Goal: Task Accomplishment & Management: Manage account settings

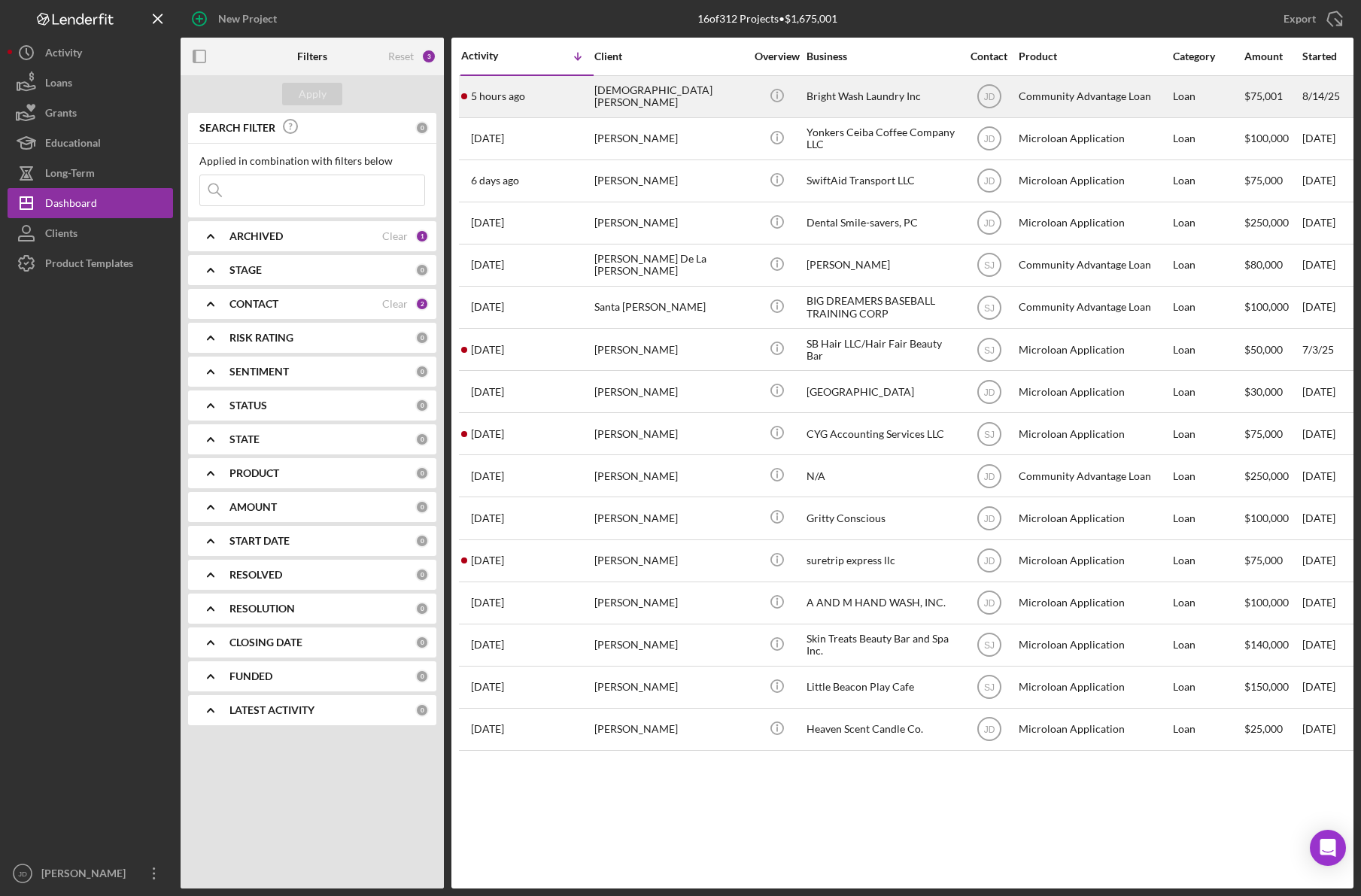
click at [739, 92] on div "[DEMOGRAPHIC_DATA][PERSON_NAME]" at bounding box center [670, 96] width 150 height 40
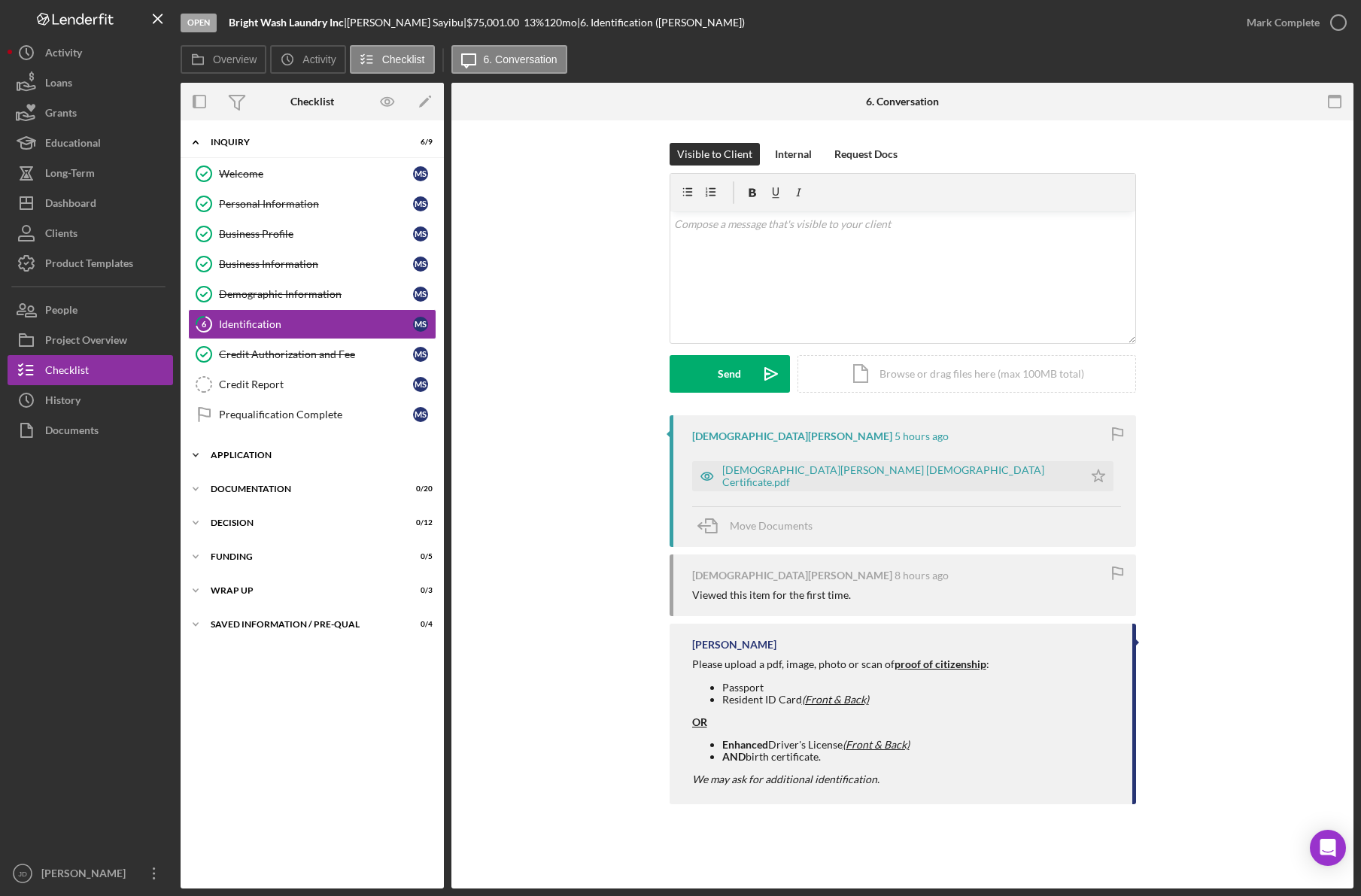
click at [198, 456] on icon "Icon/Expander" at bounding box center [196, 455] width 30 height 30
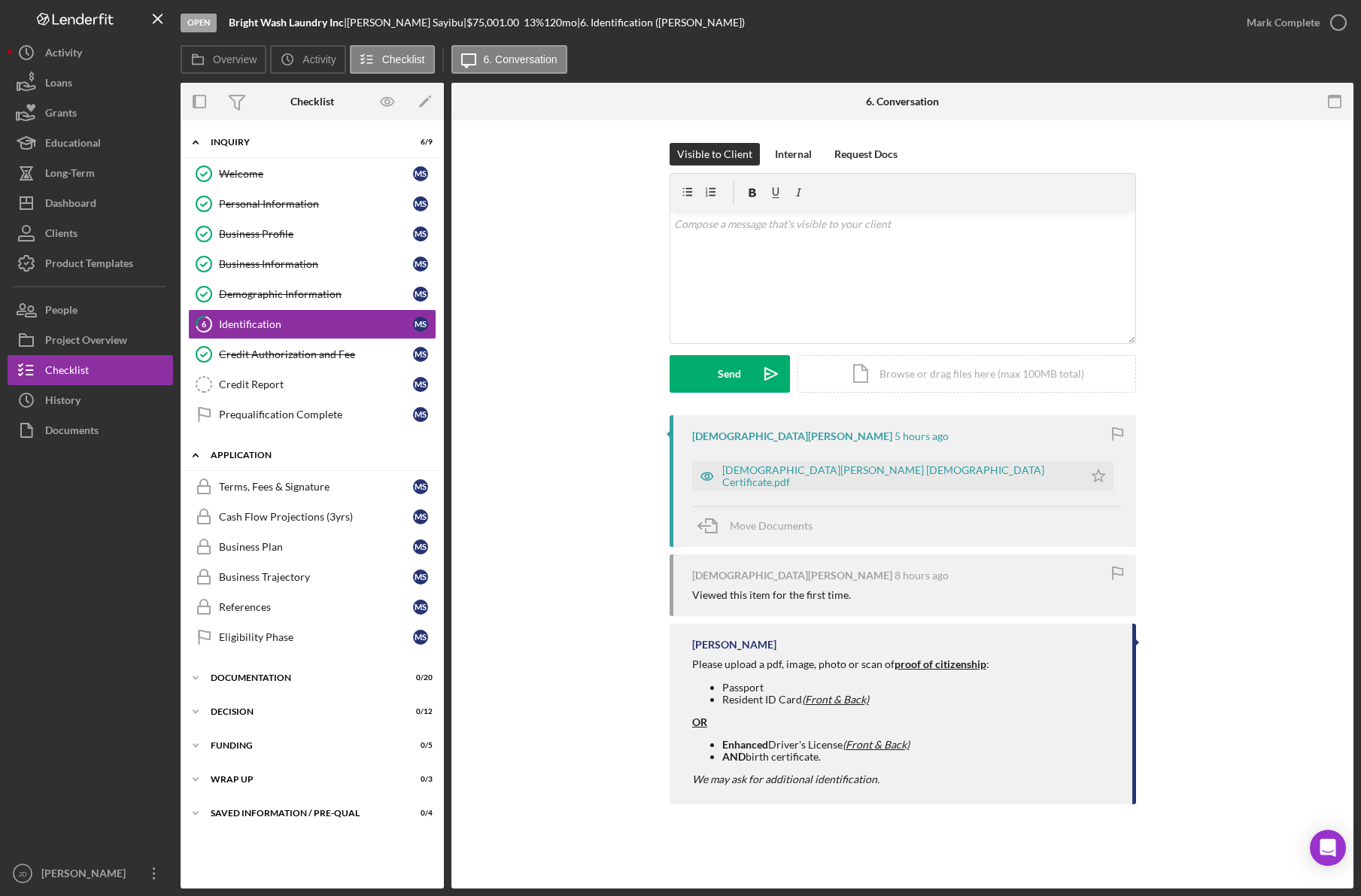
click at [198, 455] on icon "Icon/Expander" at bounding box center [196, 455] width 30 height 30
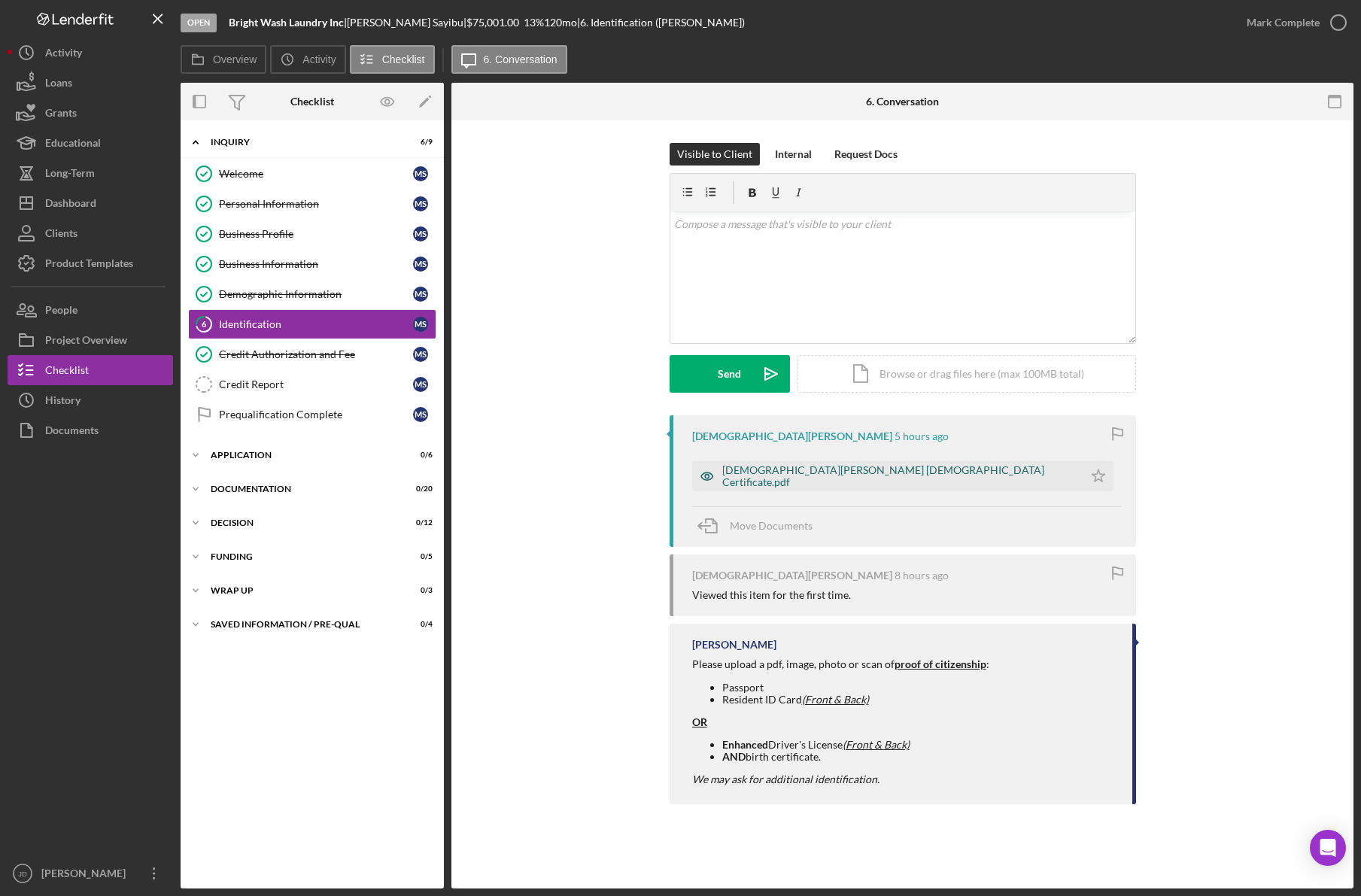
click at [884, 474] on div "[DEMOGRAPHIC_DATA][PERSON_NAME] [DEMOGRAPHIC_DATA] Certificate.pdf" at bounding box center [900, 476] width 354 height 24
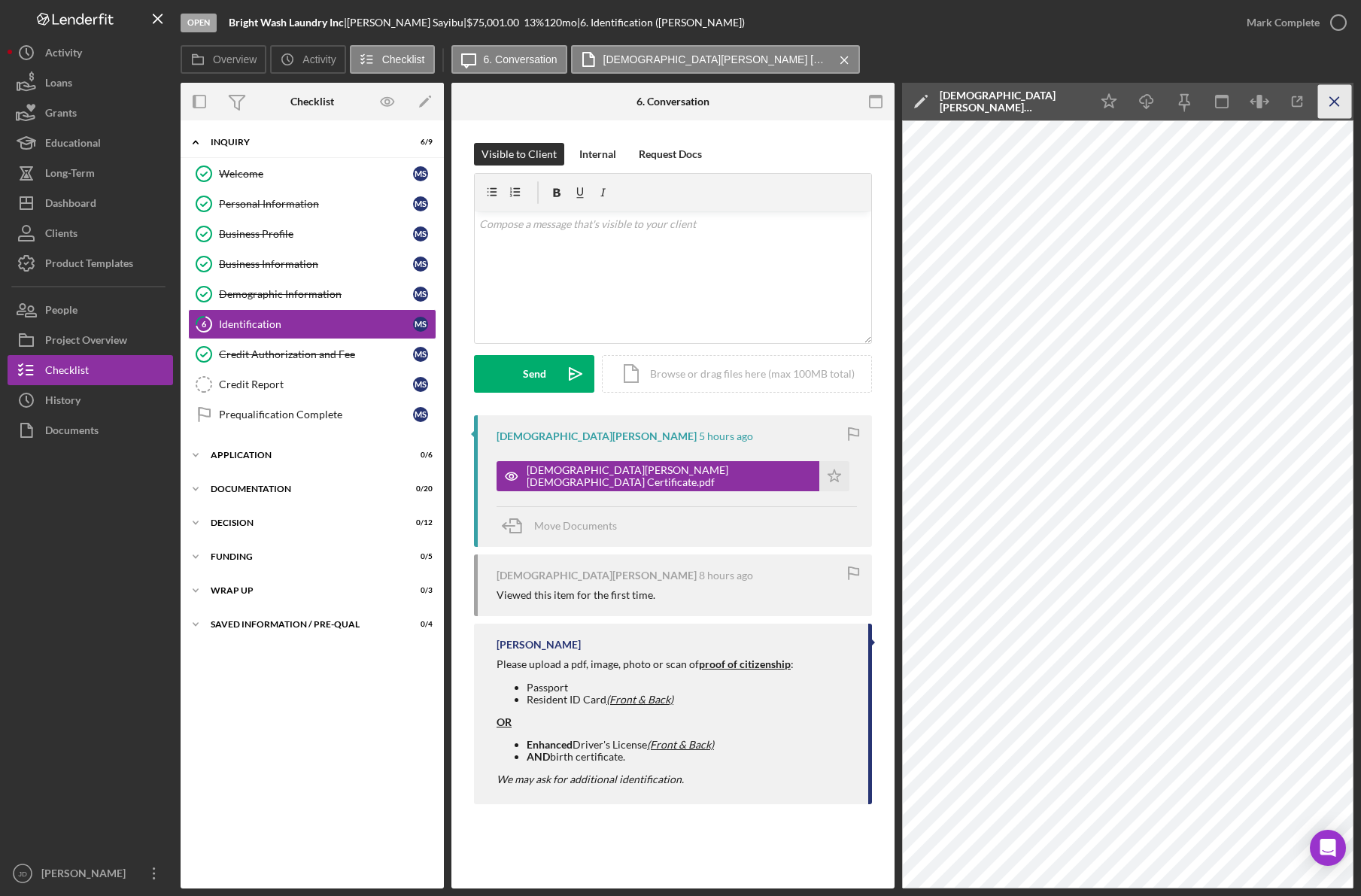
click at [1334, 102] on line "button" at bounding box center [1334, 101] width 9 height 9
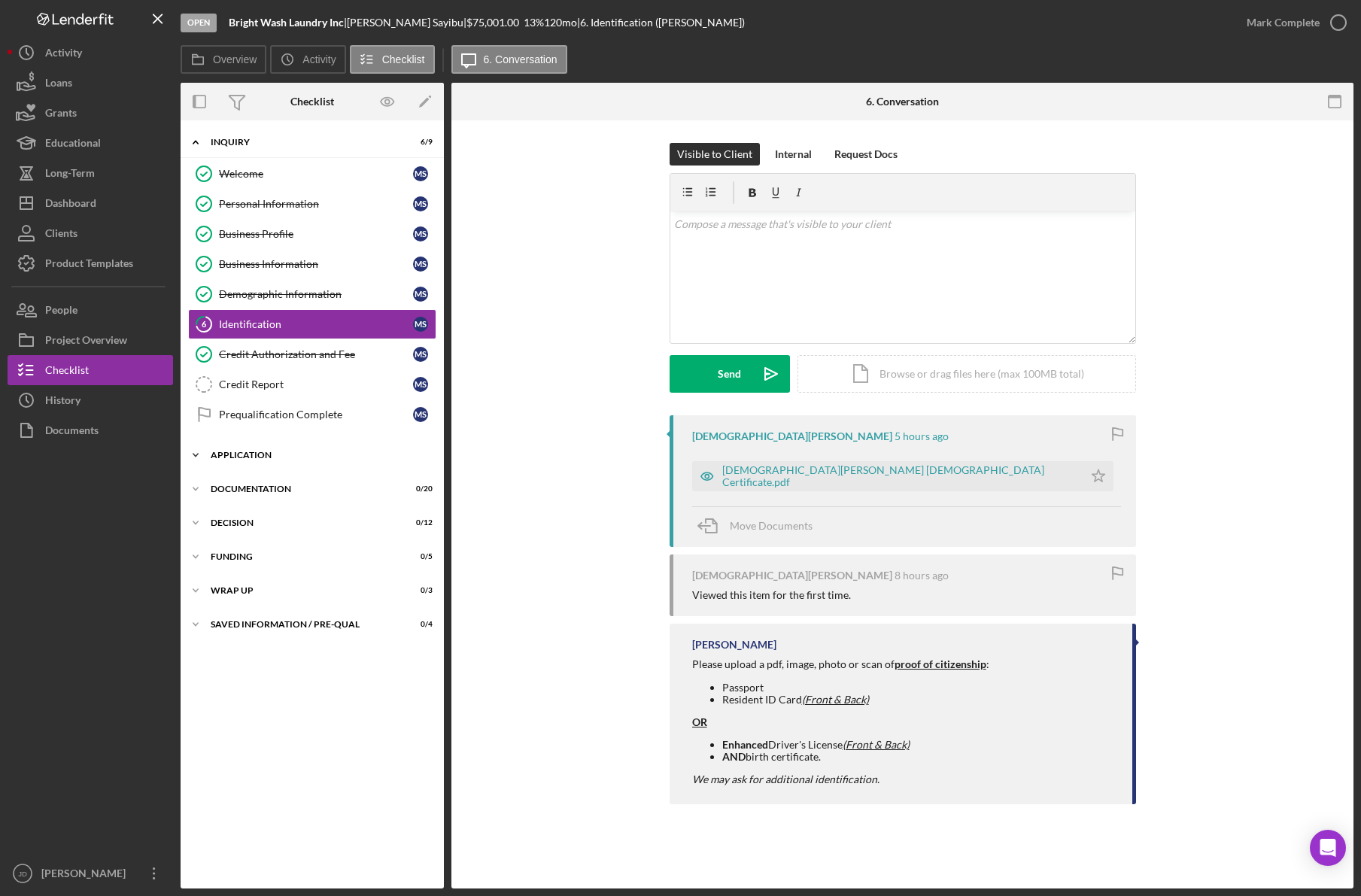
click at [199, 450] on icon "Icon/Expander" at bounding box center [196, 455] width 30 height 30
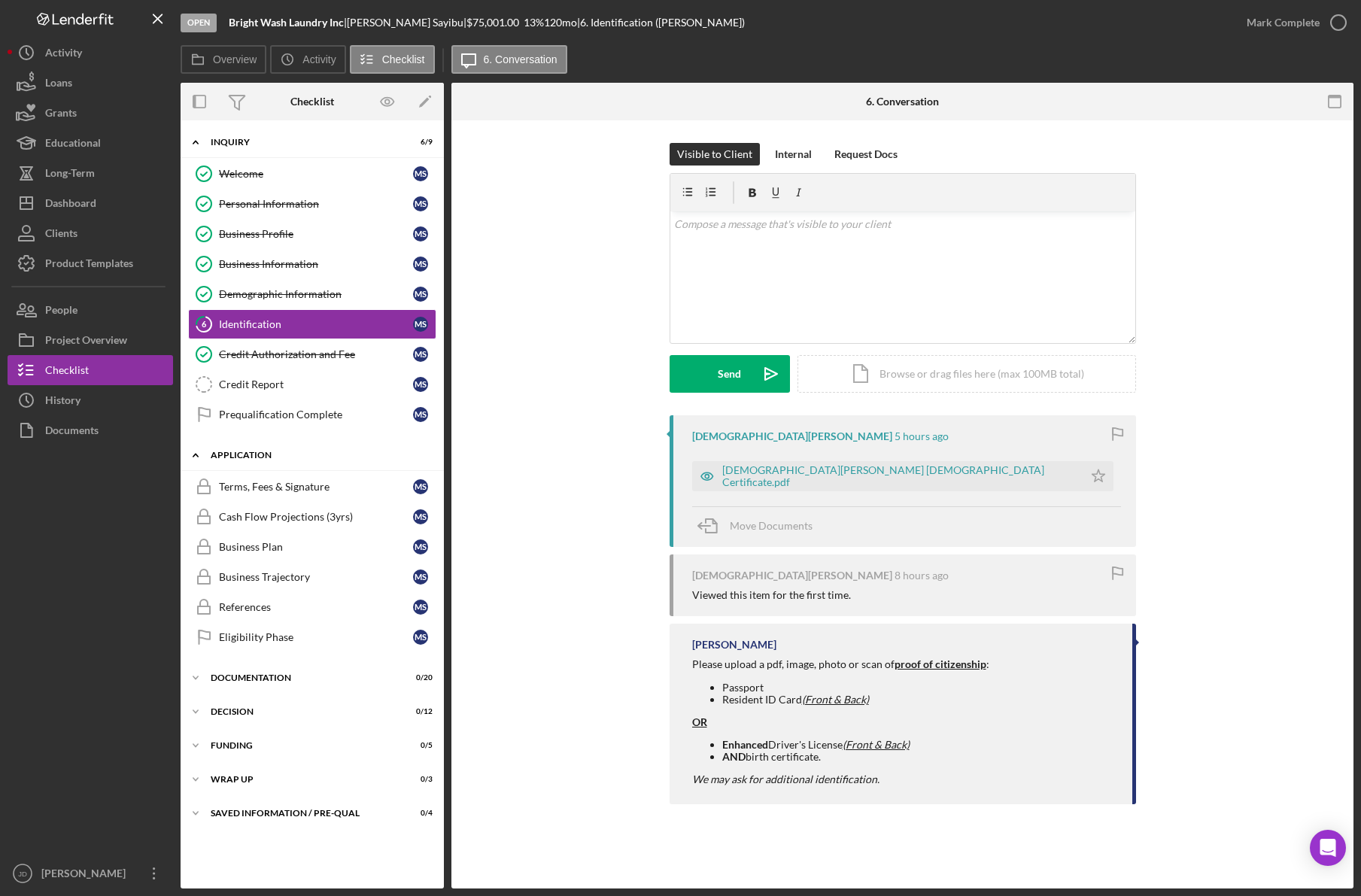
click at [199, 450] on icon "Icon/Expander" at bounding box center [196, 455] width 30 height 30
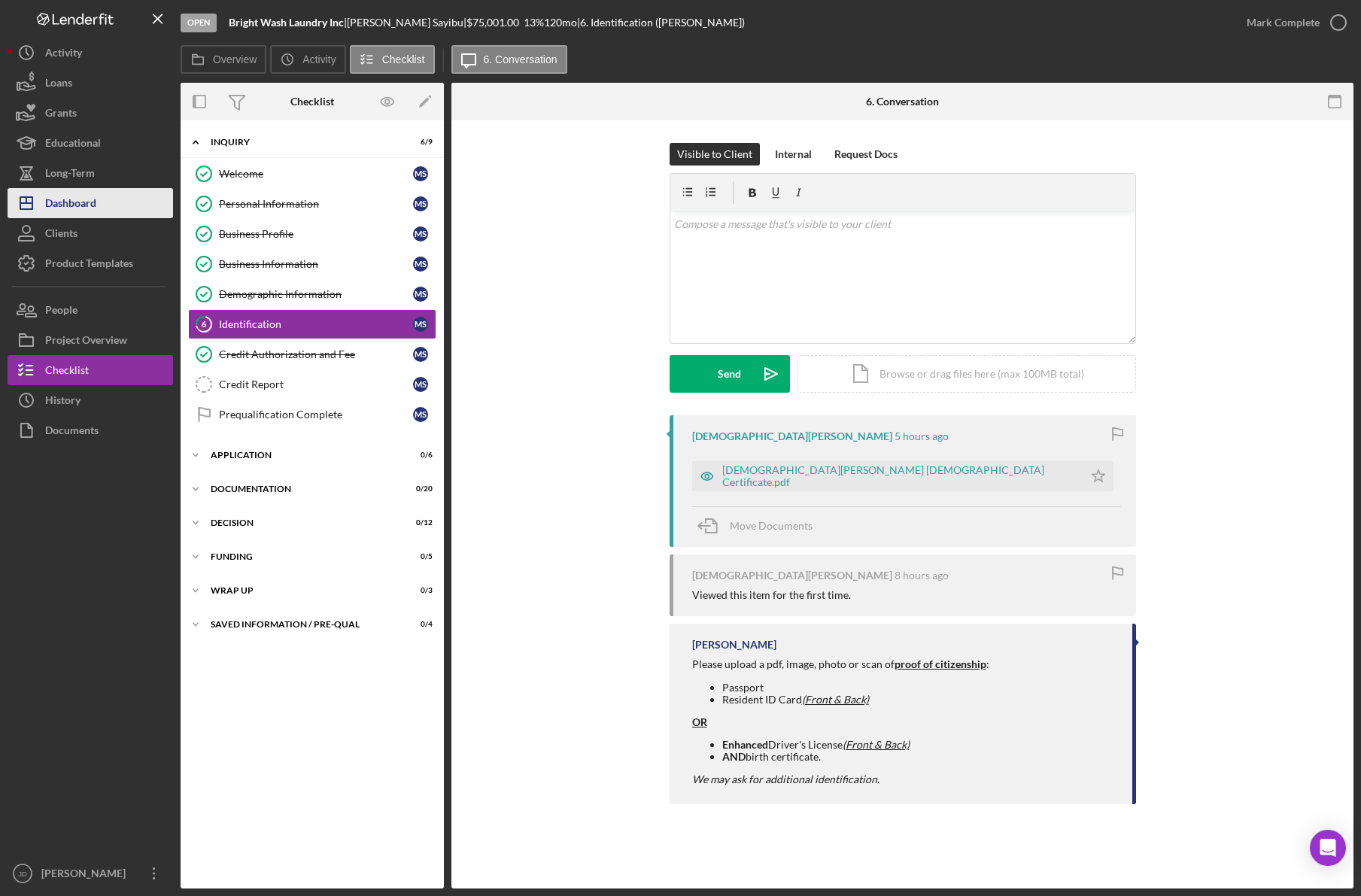
click at [56, 205] on div "Dashboard" at bounding box center [71, 204] width 51 height 34
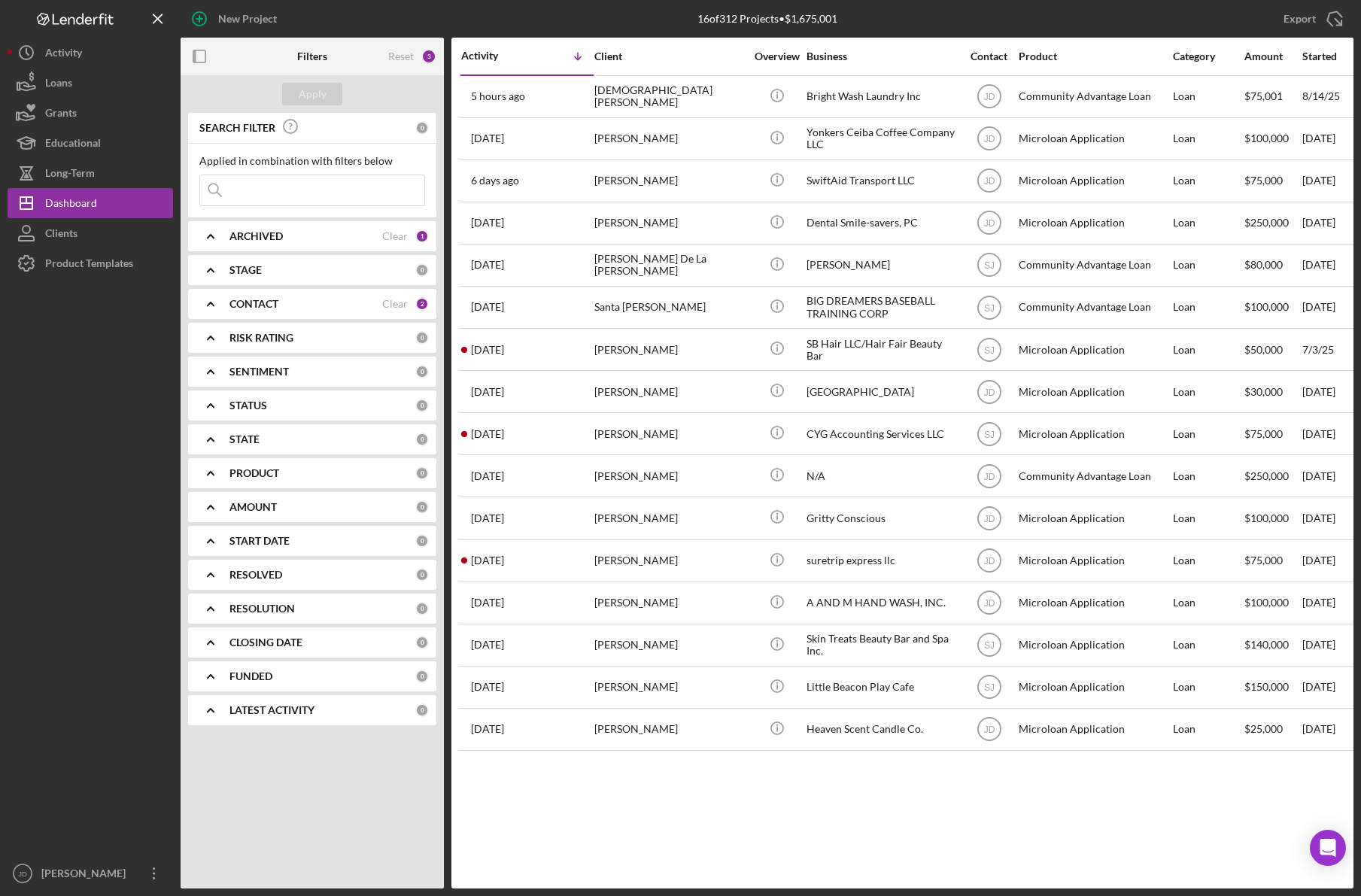
click at [205, 305] on icon "Icon/Expander" at bounding box center [210, 304] width 37 height 37
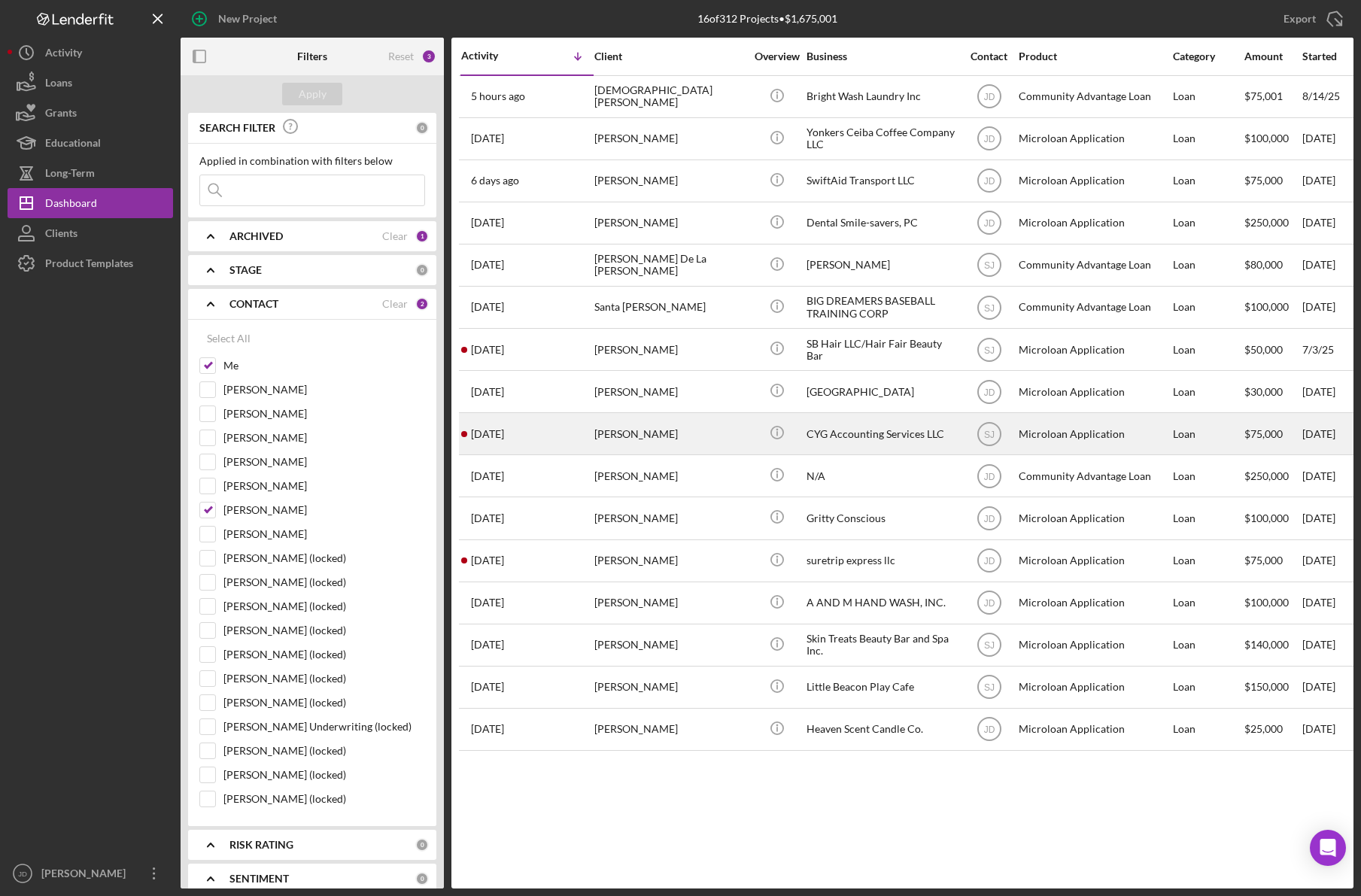
click at [875, 441] on div "CYG Accounting Services LLC" at bounding box center [882, 433] width 150 height 40
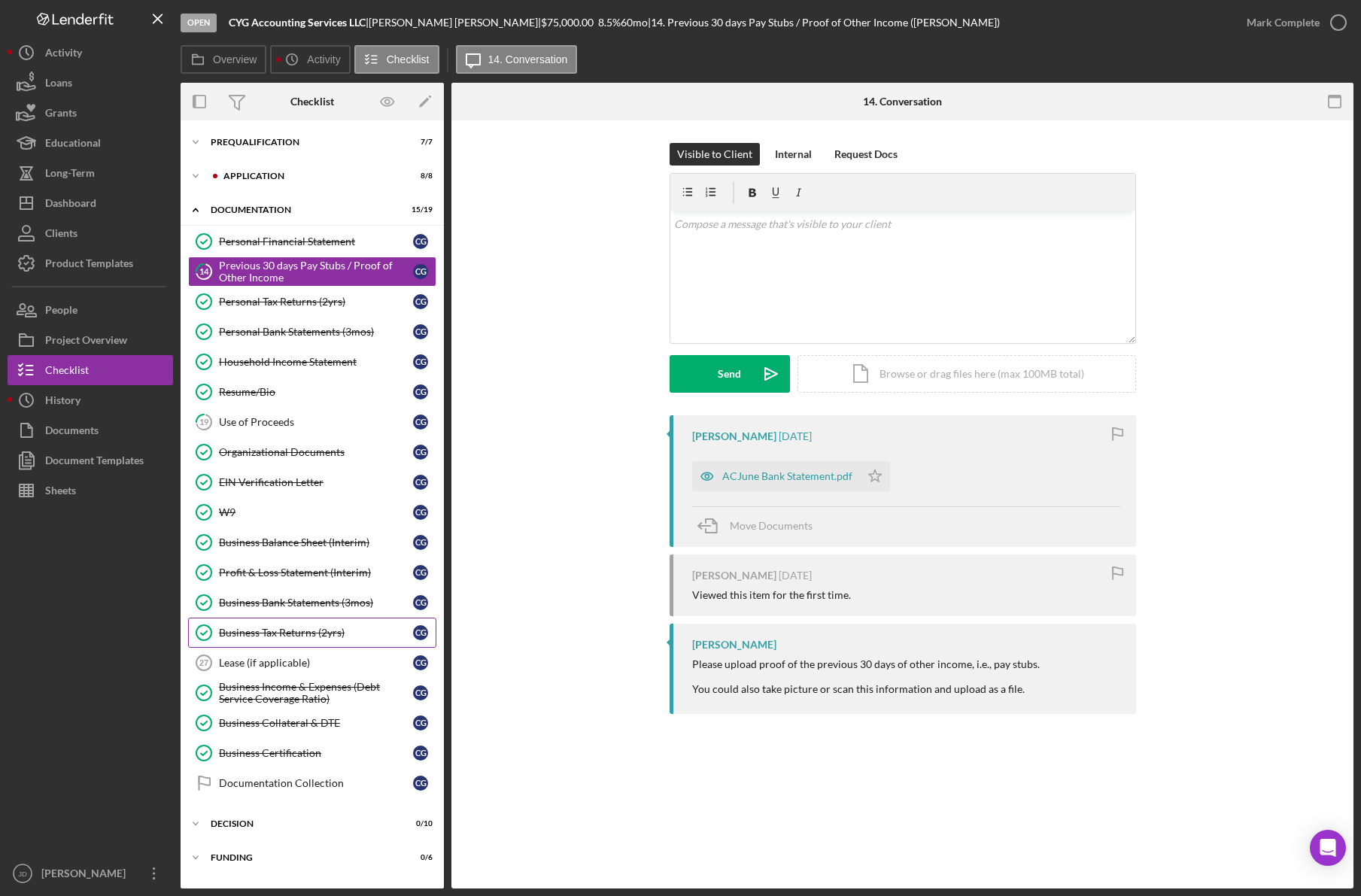
click at [293, 635] on div "Business Tax Returns (2yrs)" at bounding box center [316, 632] width 194 height 12
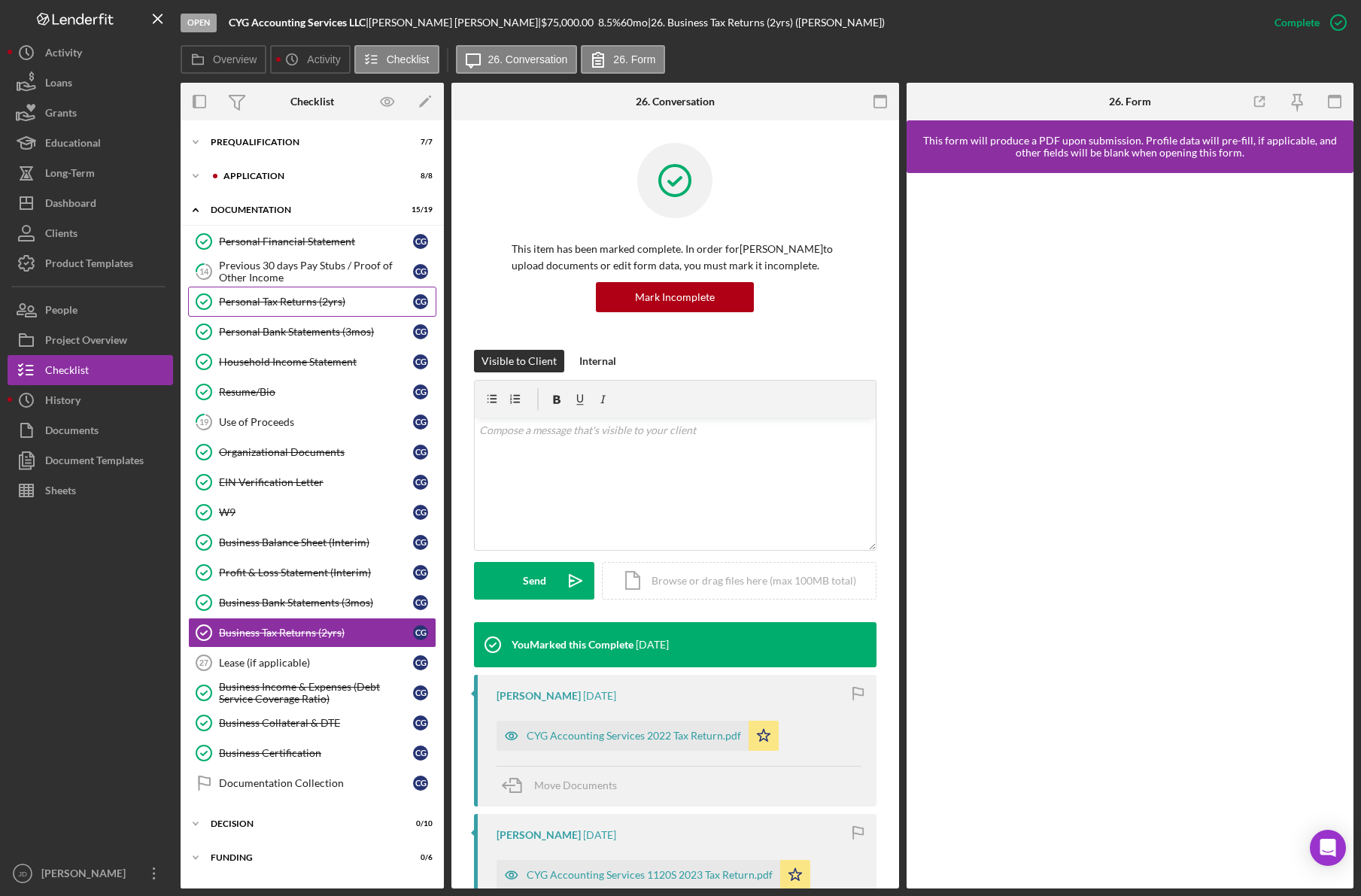
click at [287, 298] on div "Personal Tax Returns (2yrs)" at bounding box center [316, 301] width 194 height 12
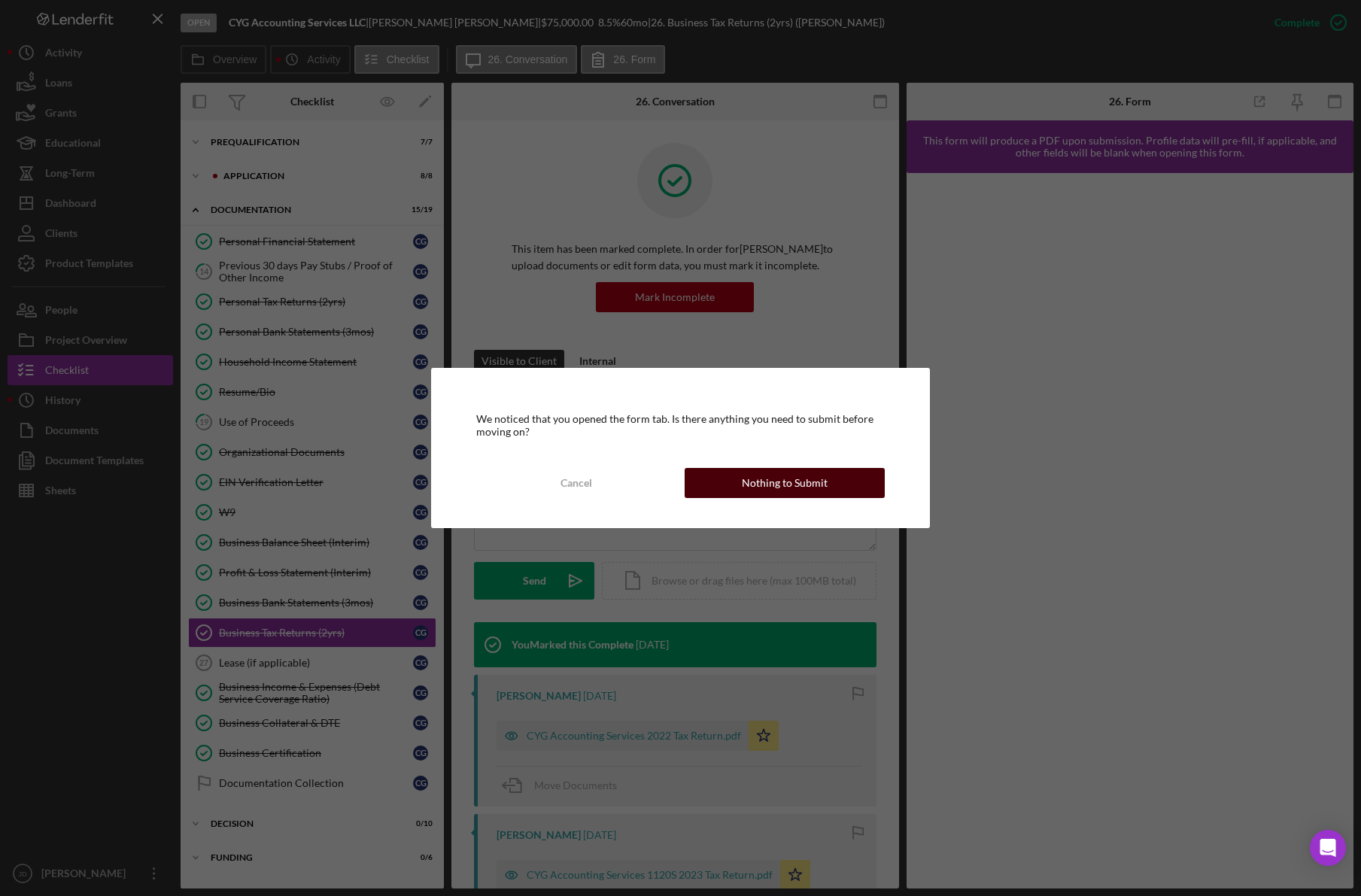
click at [852, 492] on button "Nothing to Submit" at bounding box center [784, 482] width 200 height 30
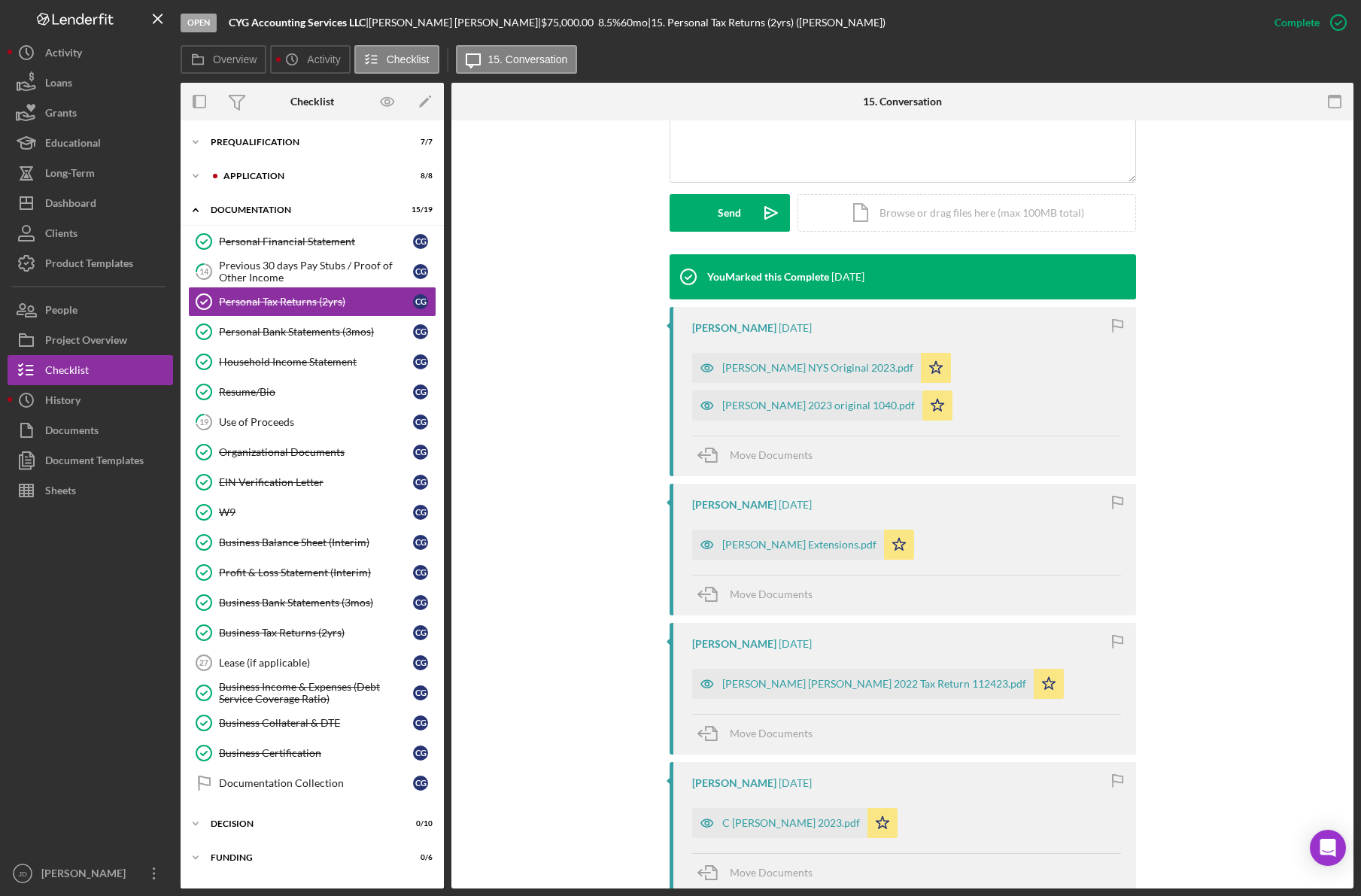
scroll to position [401, 0]
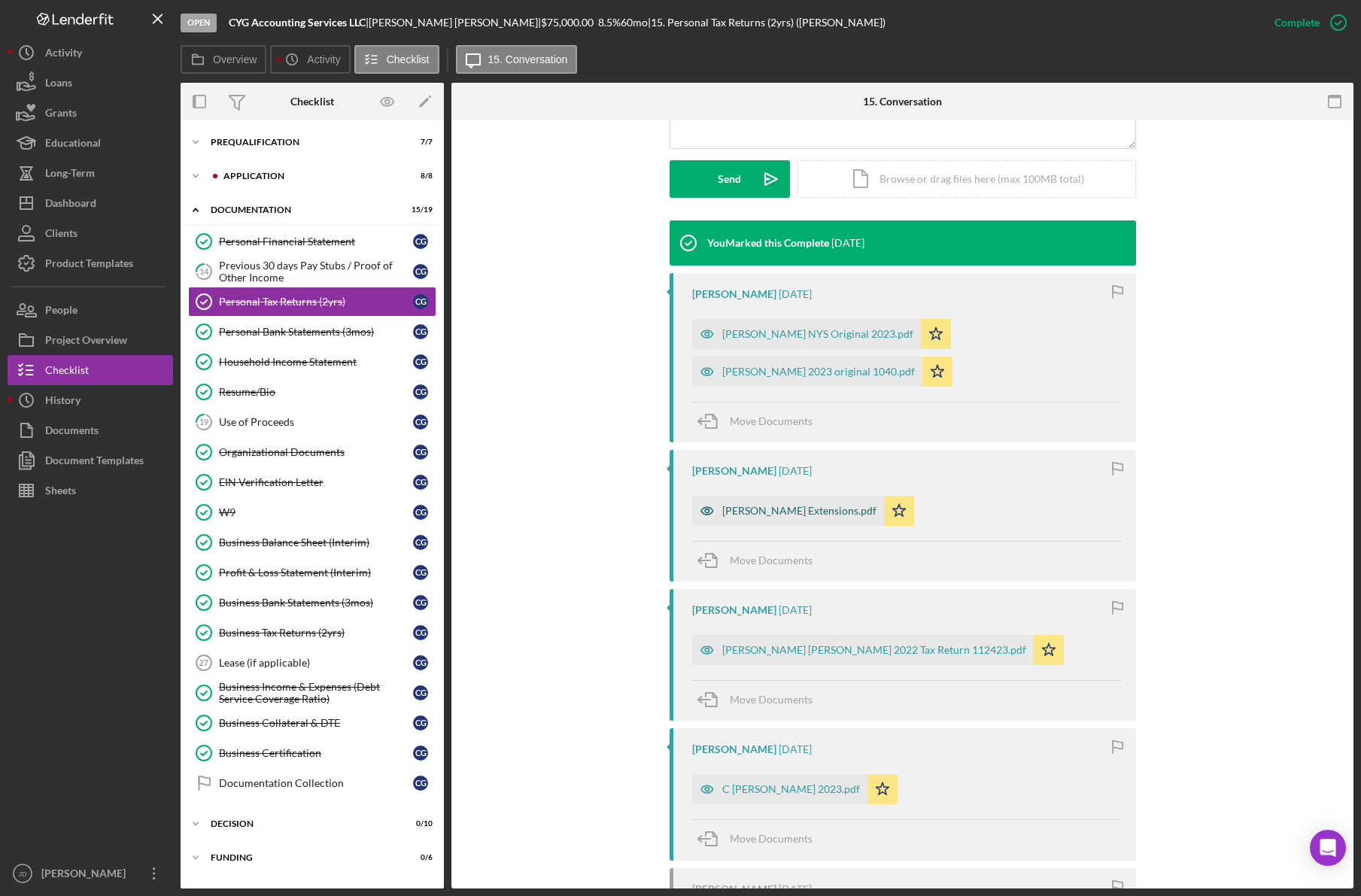
click at [788, 508] on div "[PERSON_NAME] Extensions.pdf" at bounding box center [800, 510] width 154 height 12
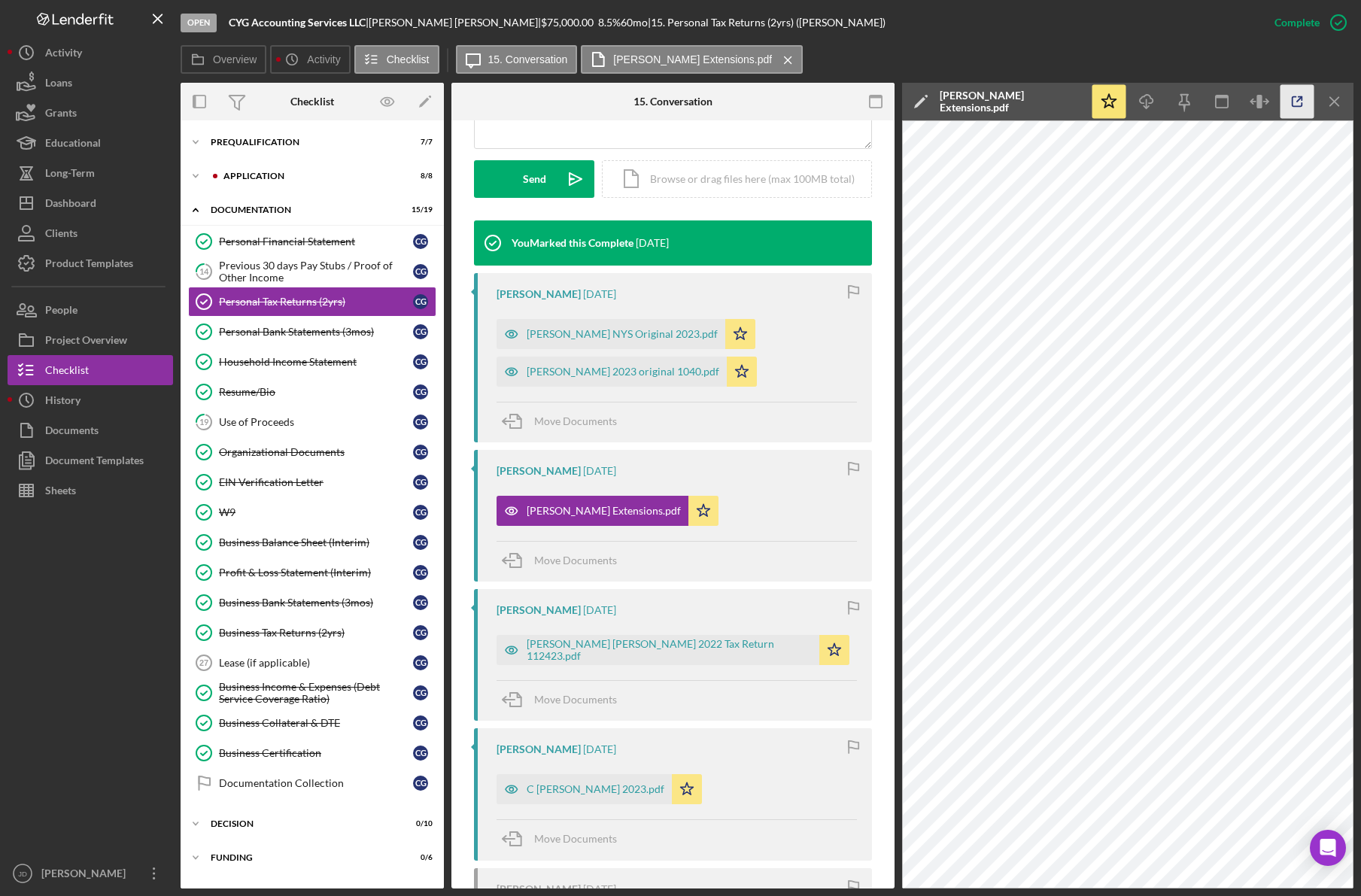
click at [1291, 101] on icon "button" at bounding box center [1297, 101] width 34 height 34
